Goal: Information Seeking & Learning: Learn about a topic

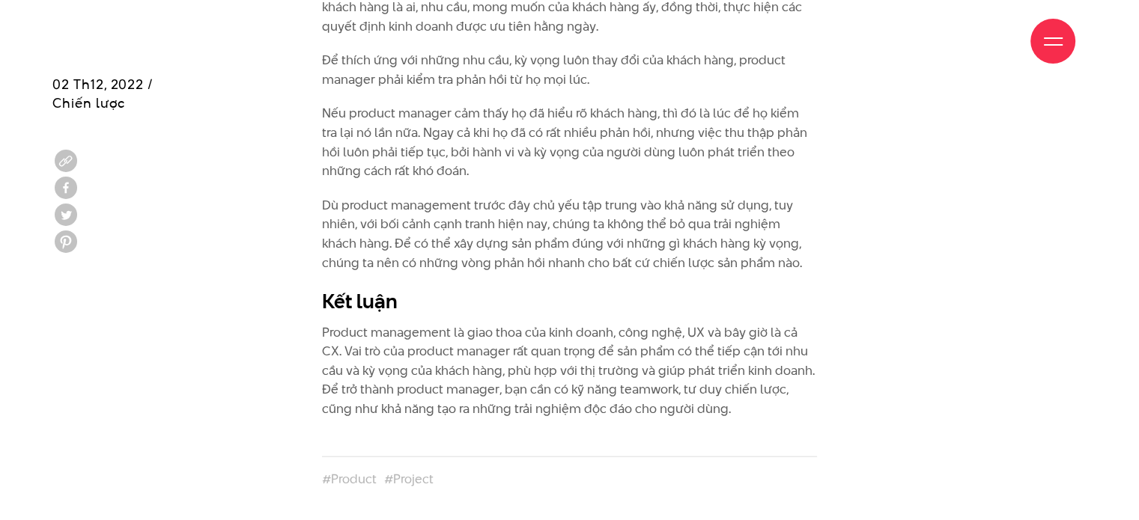
scroll to position [3278, 0]
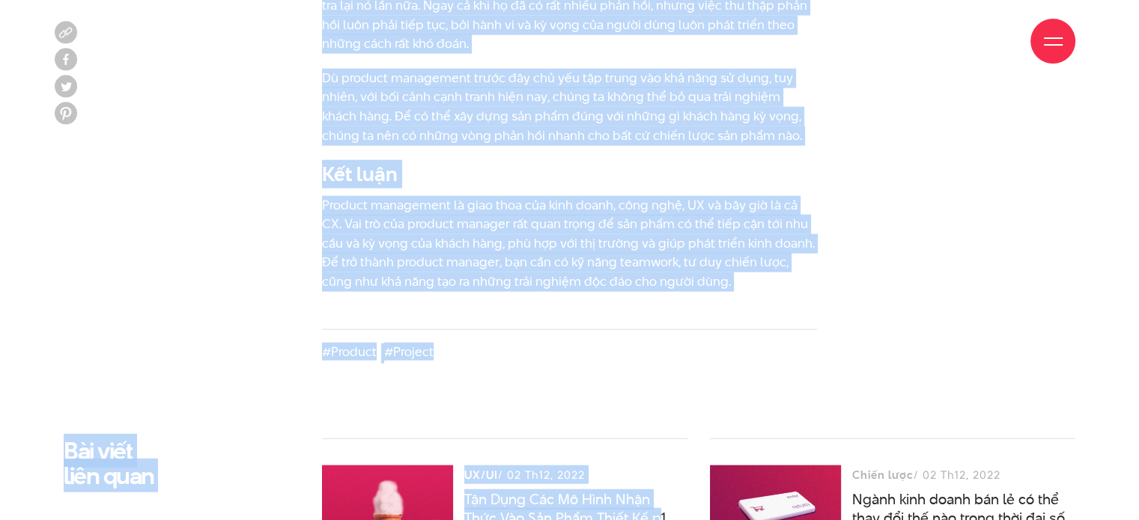
scroll to position [3623, 0]
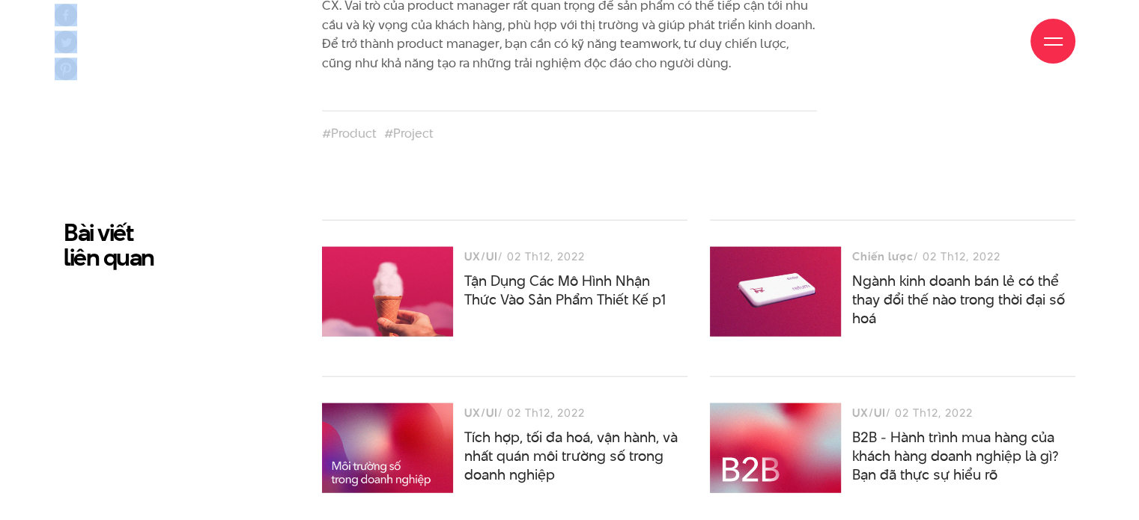
drag, startPoint x: 320, startPoint y: 406, endPoint x: 707, endPoint y: 61, distance: 518.0
drag, startPoint x: 705, startPoint y: 61, endPoint x: 419, endPoint y: 35, distance: 287.1
click at [419, 35] on div "Giới thiệu Dự án Dịch vụ Góc nhìn Liên hệ" at bounding box center [569, 41] width 1011 height 82
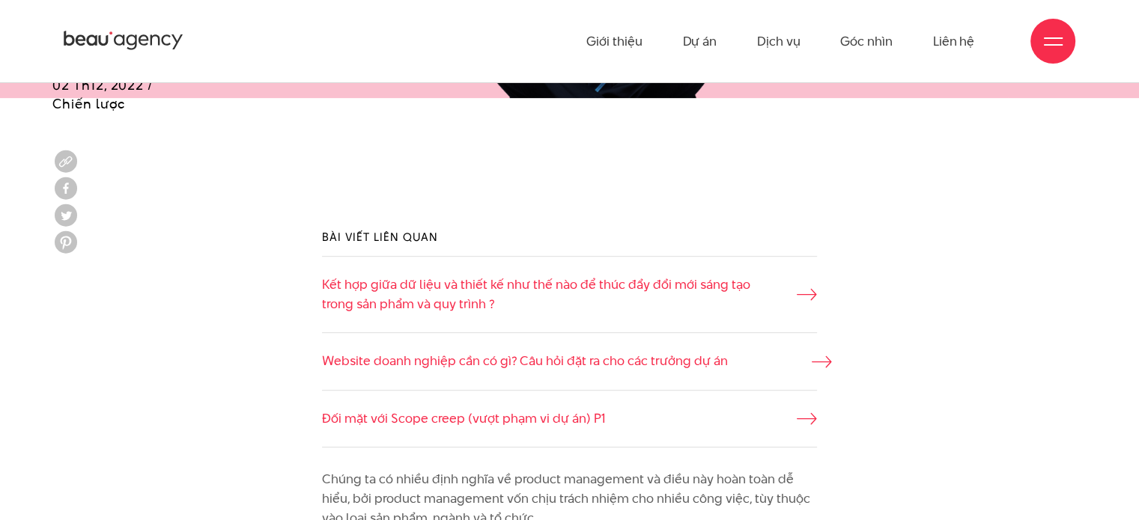
scroll to position [938, 0]
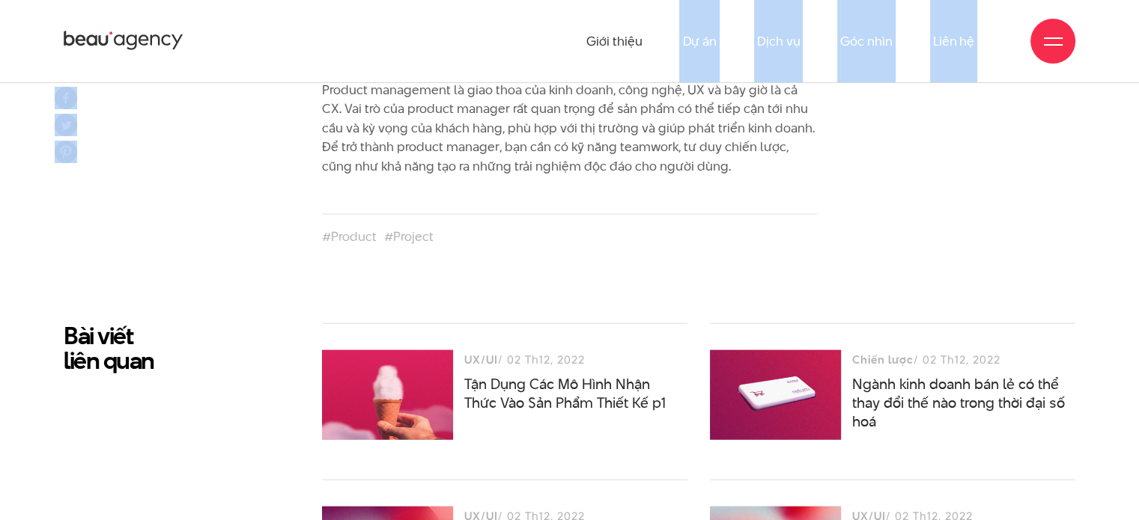
scroll to position [3333, 0]
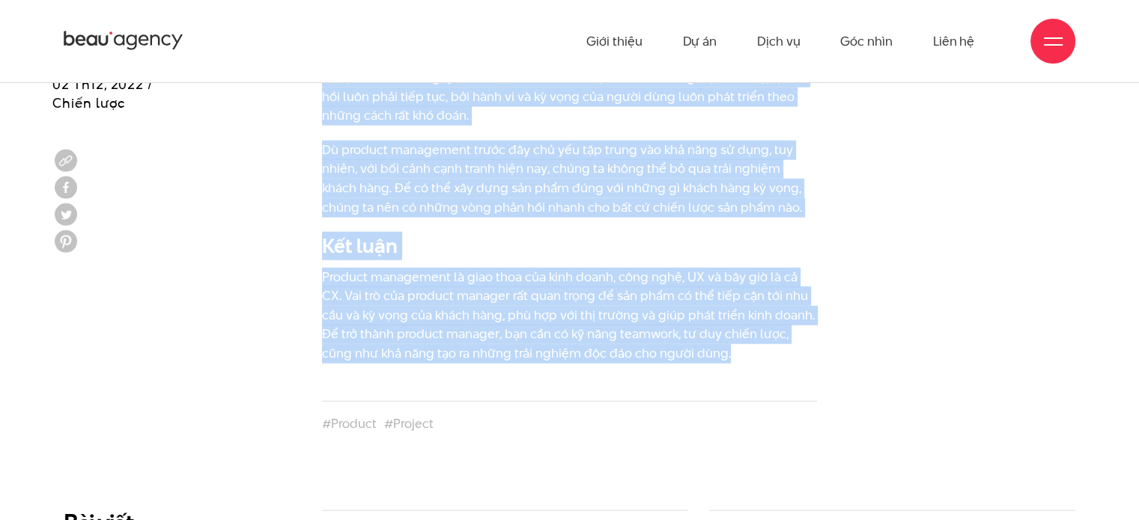
drag, startPoint x: 320, startPoint y: 275, endPoint x: 689, endPoint y: 373, distance: 381.0
copy div "Lorem ip do sitam cons adipi el seddoei temporinci ut labo etd magn aliq en adm…"
